Goal: Task Accomplishment & Management: Complete application form

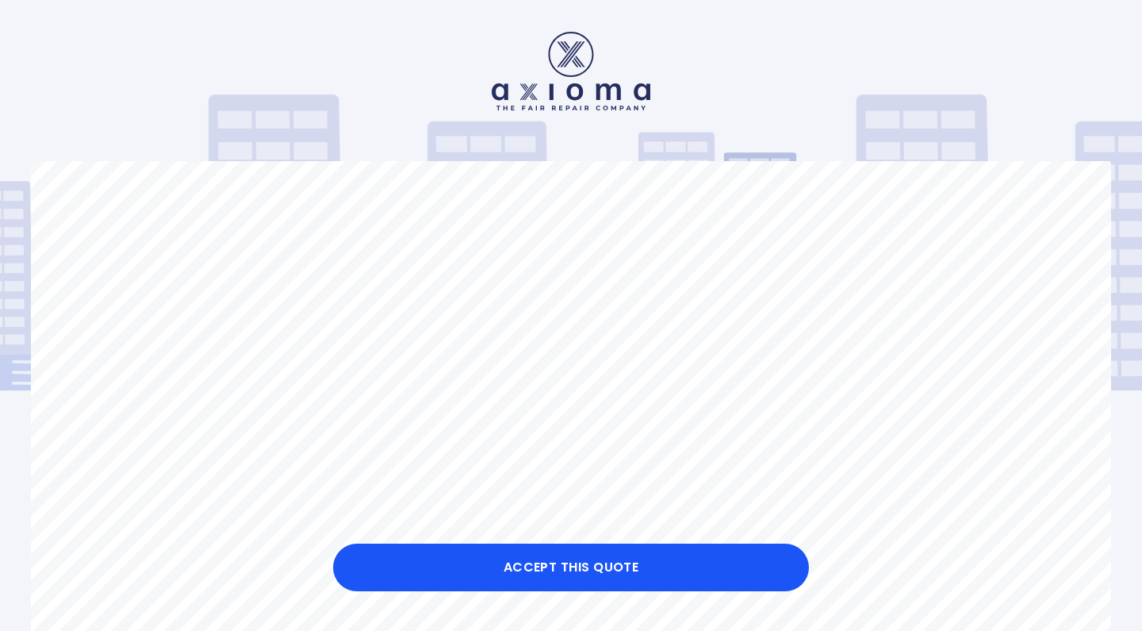
scroll to position [192, 0]
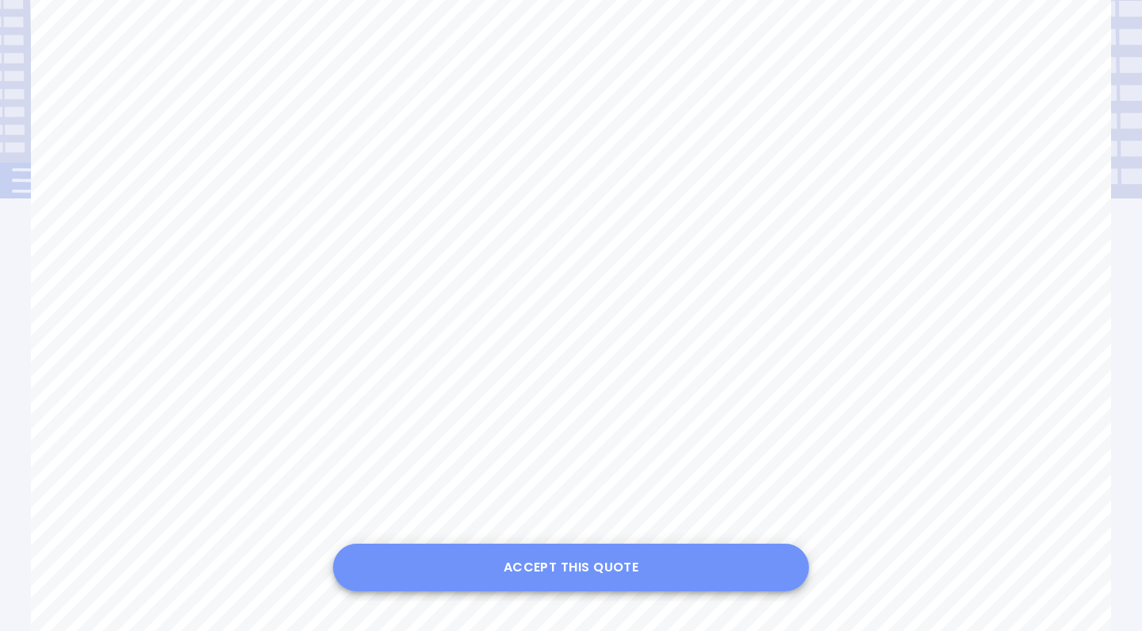
click at [588, 565] on button "Accept this Quote" at bounding box center [571, 567] width 476 height 48
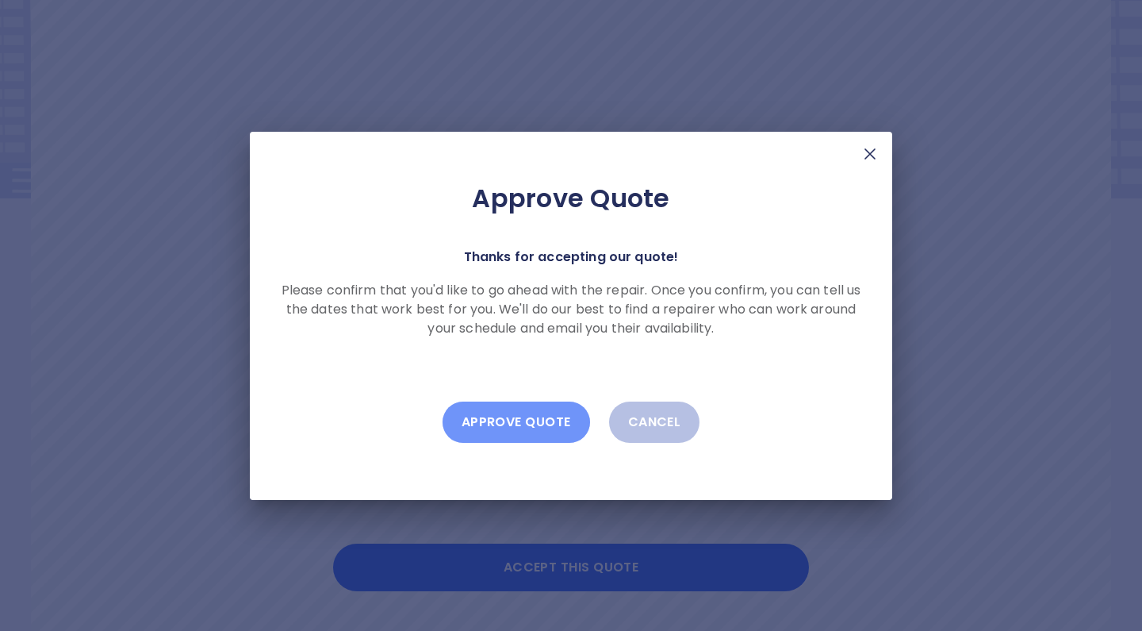
click at [529, 425] on button "Approve Quote" at bounding box center [517, 421] width 148 height 41
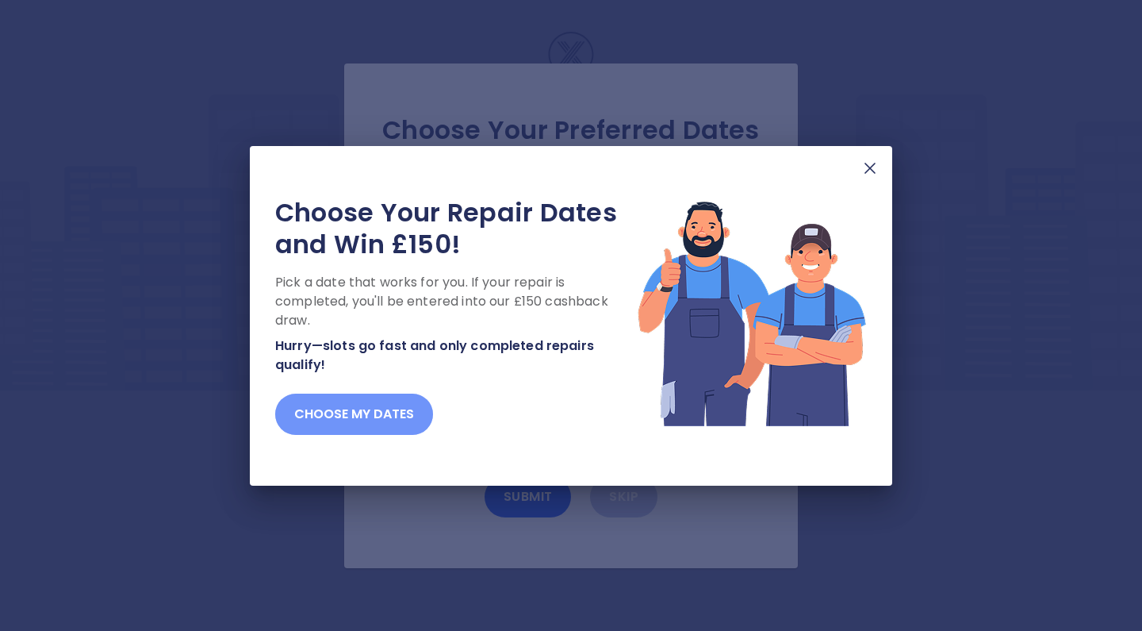
click at [380, 414] on button "Choose my dates" at bounding box center [354, 413] width 158 height 41
click at [868, 174] on img at bounding box center [870, 168] width 19 height 19
click at [867, 167] on img at bounding box center [870, 168] width 19 height 19
click at [866, 171] on img at bounding box center [870, 168] width 19 height 19
click at [873, 171] on img at bounding box center [870, 168] width 19 height 19
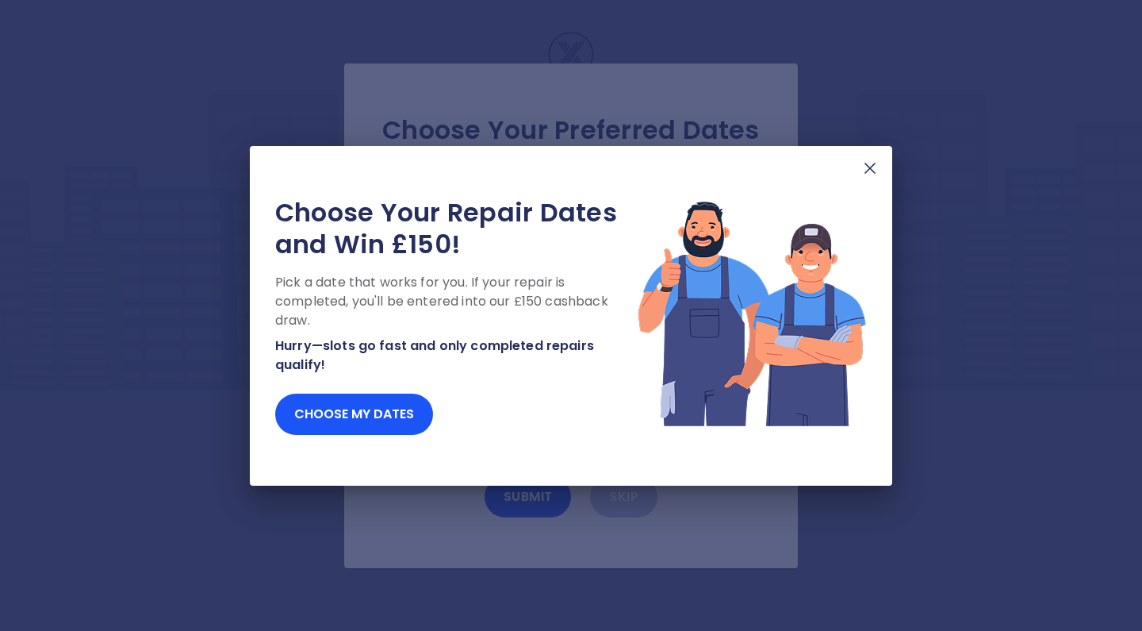
click at [869, 172] on img at bounding box center [870, 168] width 19 height 19
click at [870, 169] on img at bounding box center [870, 168] width 19 height 19
click at [867, 173] on img at bounding box center [870, 168] width 19 height 19
click at [865, 167] on img at bounding box center [870, 168] width 19 height 19
click at [864, 167] on img at bounding box center [870, 168] width 19 height 19
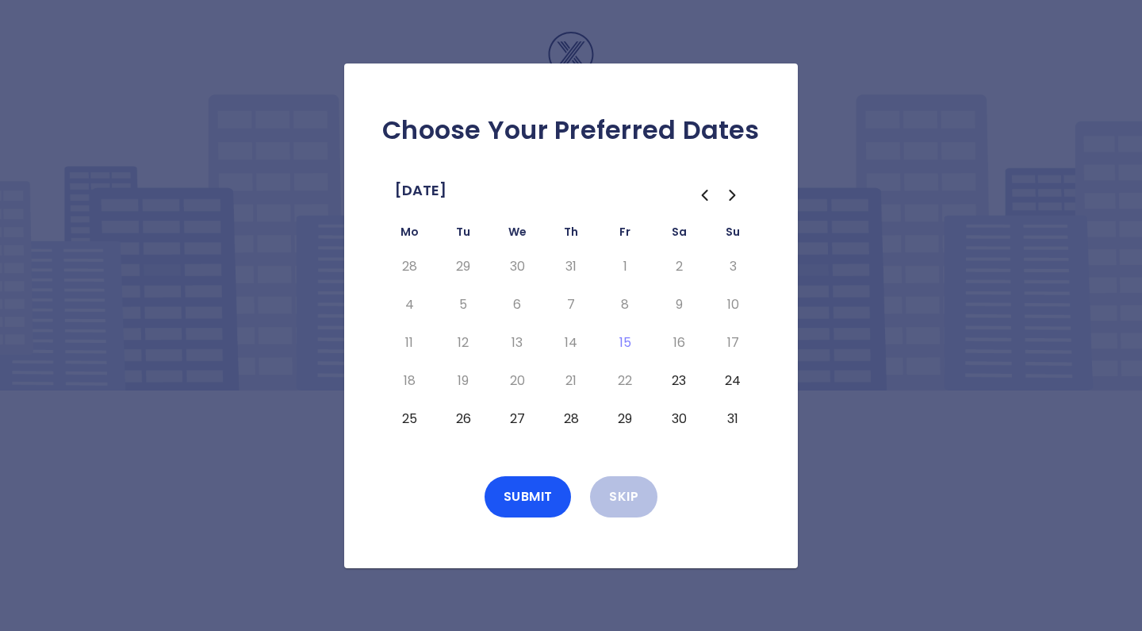
click at [736, 379] on button "24" at bounding box center [733, 380] width 29 height 25
click at [531, 489] on button "Submit" at bounding box center [528, 496] width 87 height 41
